Goal: Find contact information: Find contact information

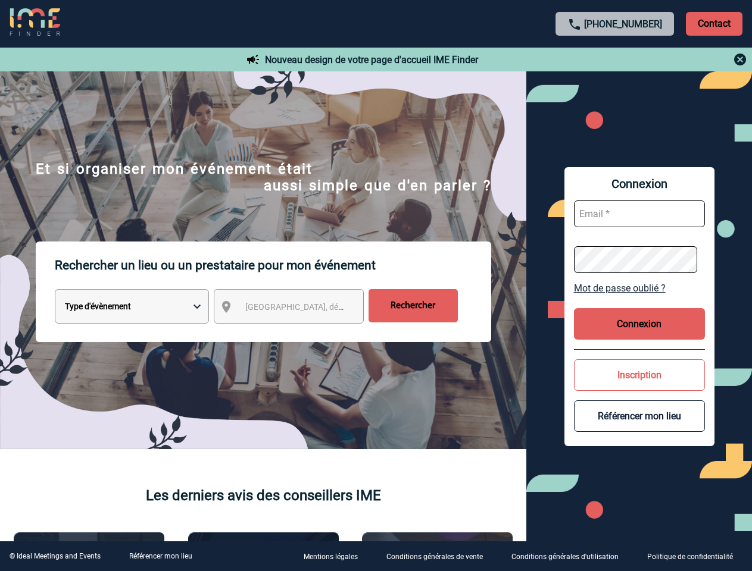
click at [376, 286] on p "Rechercher un lieu ou un prestataire pour mon événement" at bounding box center [273, 266] width 436 height 48
click at [714, 23] on p "Contact" at bounding box center [714, 24] width 57 height 24
click at [615, 60] on div at bounding box center [615, 59] width 265 height 14
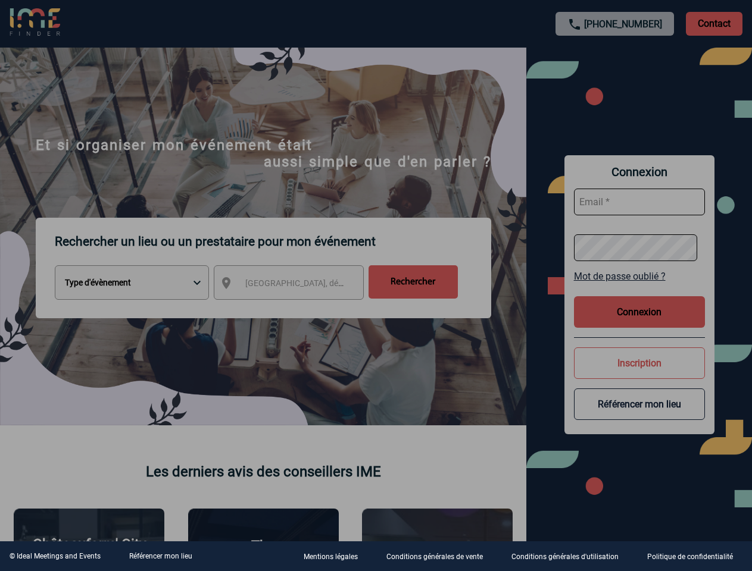
click at [299, 309] on div at bounding box center [376, 285] width 752 height 571
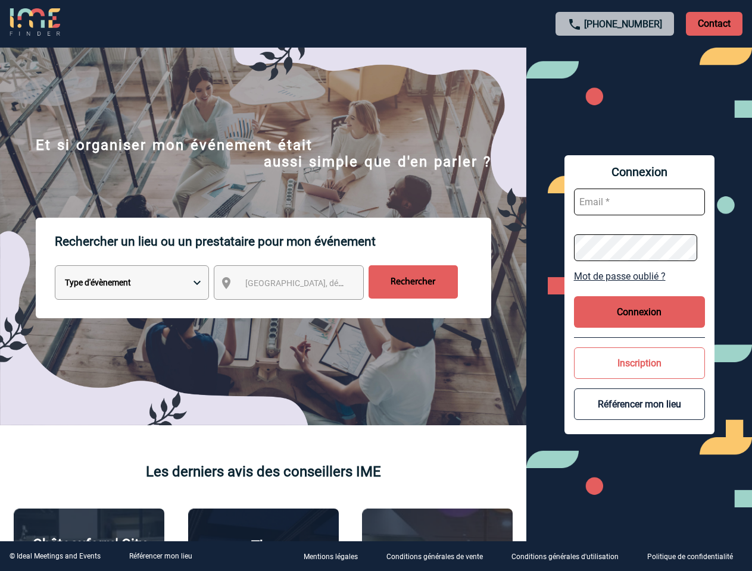
click at [639, 288] on body "[PHONE_NUMBER] Contact Contact Nouveau design de votre page d'accueil IME Finde…" at bounding box center [376, 285] width 752 height 571
click at [639, 324] on button "Connexion" at bounding box center [639, 312] width 131 height 32
click at [98, 75] on div at bounding box center [49, 37] width 98 height 75
click at [639, 416] on div at bounding box center [376, 285] width 752 height 571
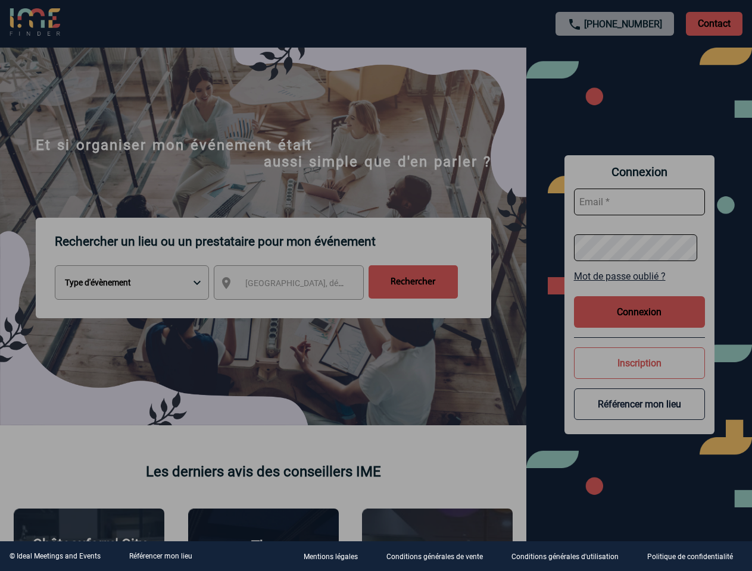
click at [160, 557] on link "Référencer mon lieu" at bounding box center [160, 556] width 63 height 8
